Goal: Task Accomplishment & Management: Use online tool/utility

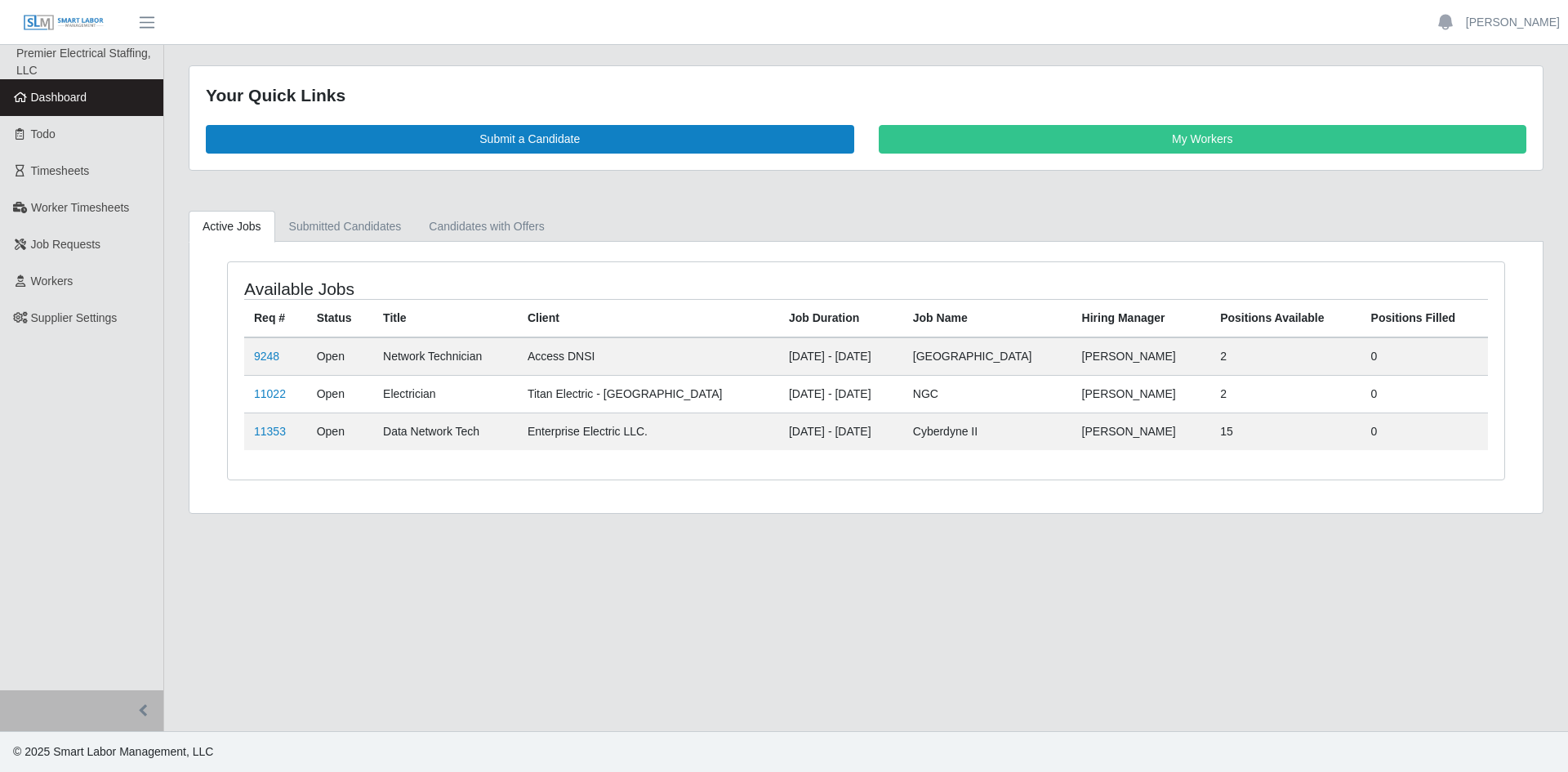
click at [76, 110] on link "Dashboard" at bounding box center [82, 97] width 163 height 37
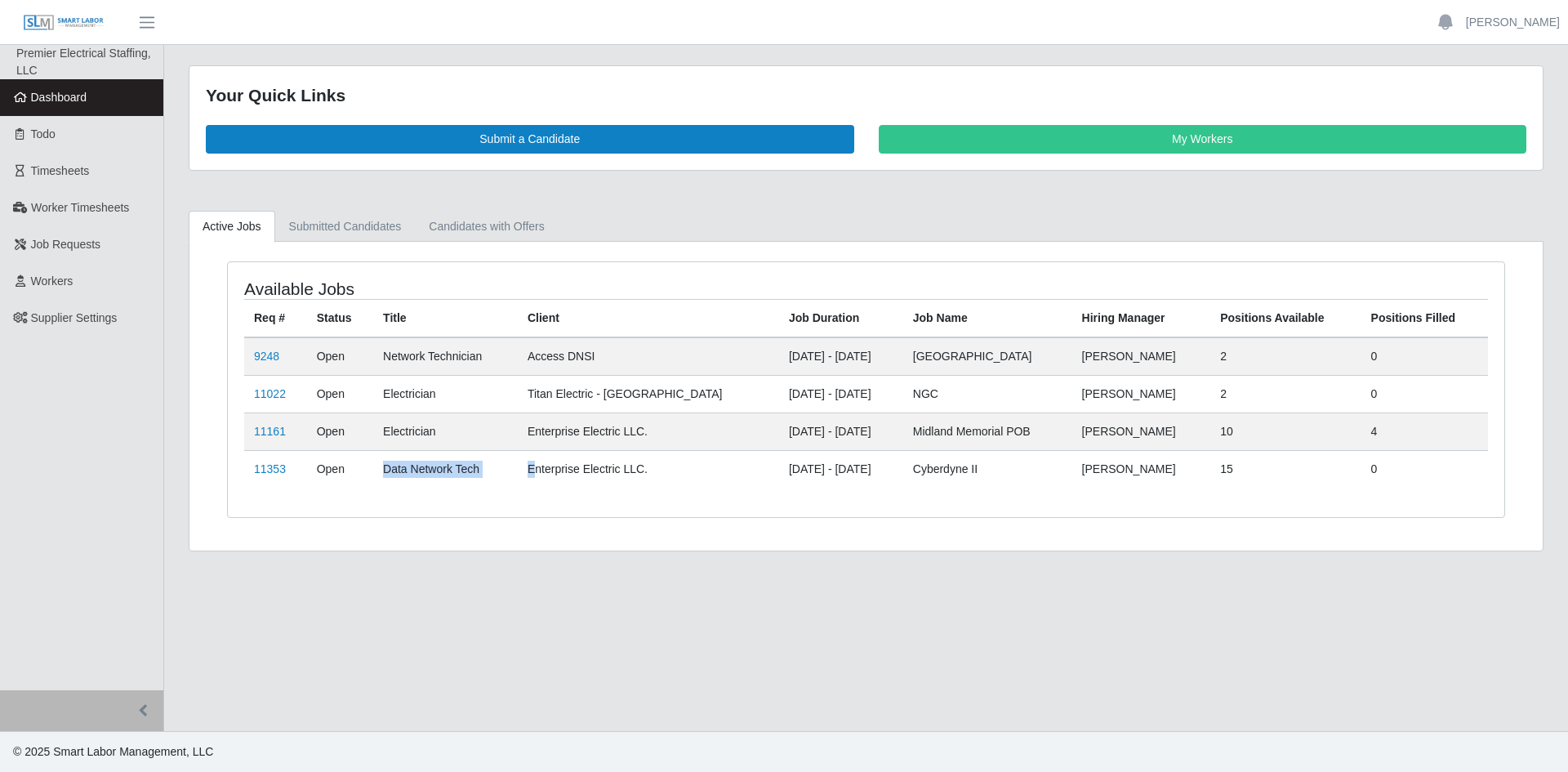
drag, startPoint x: 371, startPoint y: 474, endPoint x: 543, endPoint y: 465, distance: 172.2
click at [543, 465] on tr "11353 Open Data Network Tech Enterprise Electric LLC. 09/24/2025 - 02/06/2026 C…" at bounding box center [866, 470] width 1244 height 38
click at [815, 491] on div "Available Jobs Req # Status Title Client Job Duration Job Name Hiring Manager P…" at bounding box center [866, 390] width 1277 height 255
drag, startPoint x: 387, startPoint y: 466, endPoint x: 1208, endPoint y: 464, distance: 821.0
click at [1207, 464] on tr "11353 Open Data Network Tech Enterprise Electric LLC. [DATE] - [DATE] Cyberdyne…" at bounding box center [866, 470] width 1244 height 38
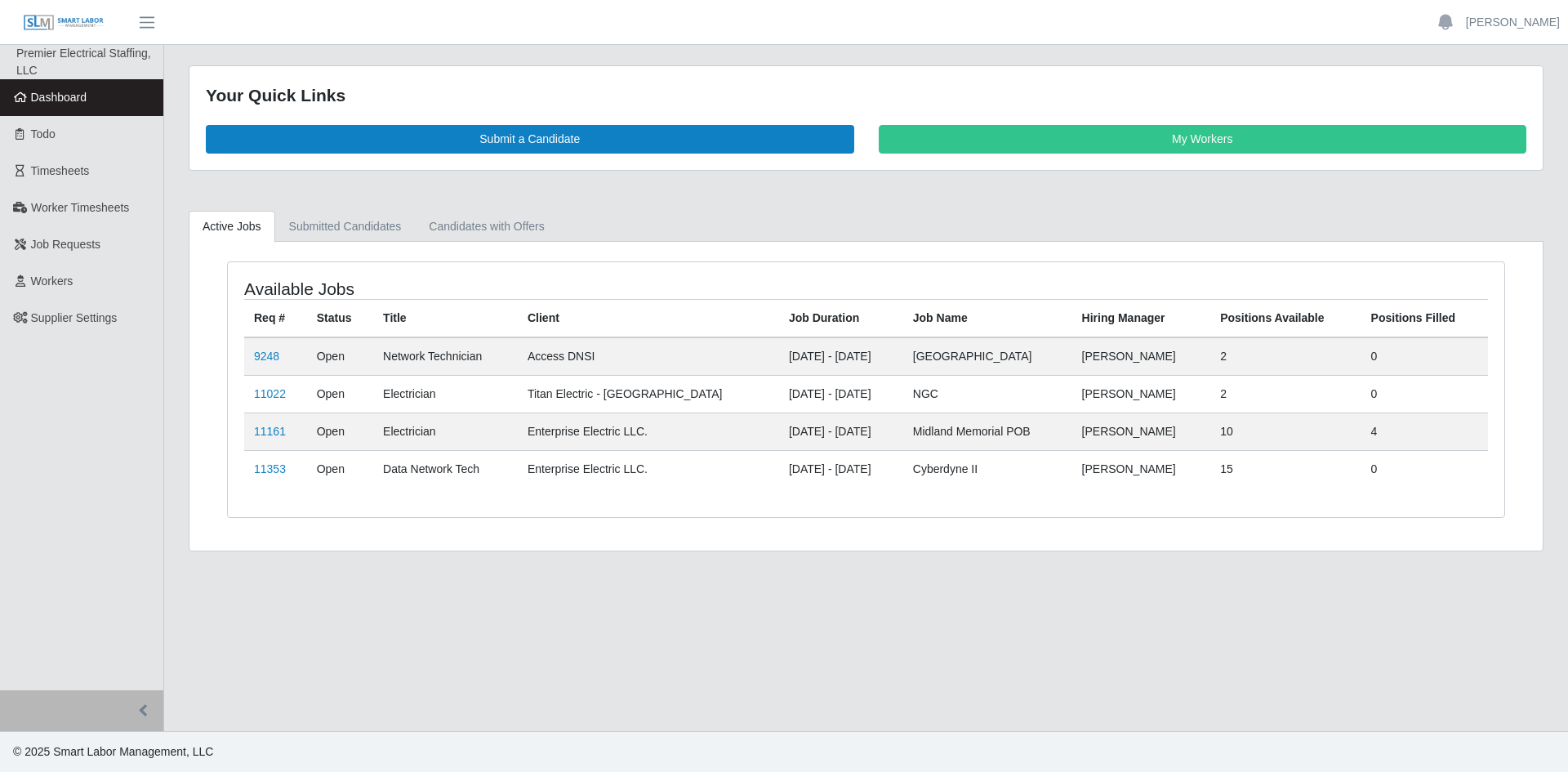
click at [1337, 493] on div "Available Jobs Req # Status Title Client Job Duration Job Name Hiring Manager P…" at bounding box center [866, 390] width 1277 height 255
drag, startPoint x: 1449, startPoint y: 476, endPoint x: 658, endPoint y: 465, distance: 791.1
click at [658, 465] on tr "11353 Open Data Network Tech Enterprise Electric LLC. [DATE] - [DATE] Cyberdyne…" at bounding box center [866, 470] width 1244 height 38
drag, startPoint x: 755, startPoint y: 491, endPoint x: 764, endPoint y: 491, distance: 9.0
click at [764, 491] on div "Available Jobs Req # Status Title Client Job Duration Job Name Hiring Manager P…" at bounding box center [866, 390] width 1277 height 255
